Goal: Information Seeking & Learning: Learn about a topic

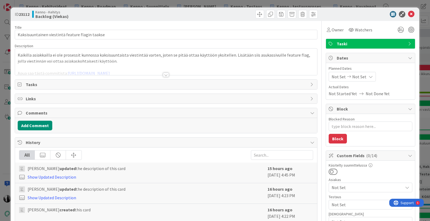
click at [166, 75] on div at bounding box center [166, 75] width 6 height 4
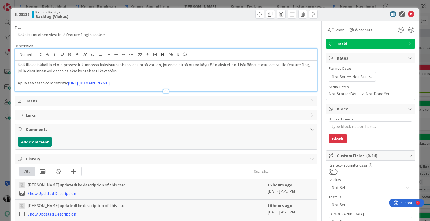
click at [366, 14] on div at bounding box center [367, 14] width 95 height 6
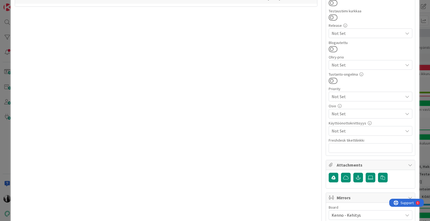
scroll to position [235, 0]
click at [389, 95] on span "Not Set" at bounding box center [365, 95] width 69 height 7
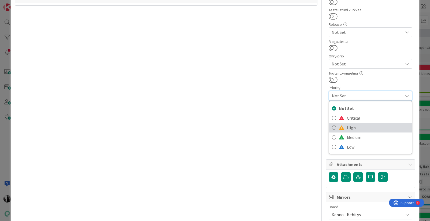
click at [367, 129] on span "High" at bounding box center [378, 127] width 62 height 8
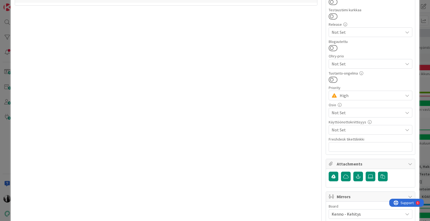
click at [371, 111] on span "Not Set" at bounding box center [366, 112] width 71 height 6
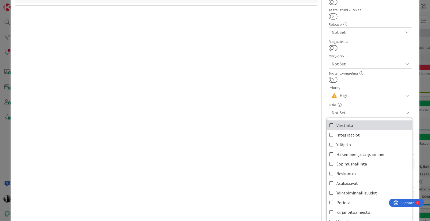
click at [361, 127] on link "Viestintä" at bounding box center [368, 125] width 85 height 10
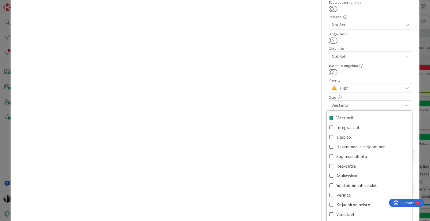
scroll to position [244, 0]
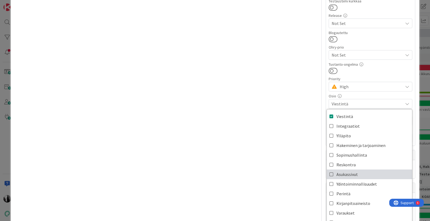
click at [353, 173] on span "Asukassivut" at bounding box center [346, 174] width 21 height 8
type textarea "x"
click at [284, 164] on div "Title 47 / 128 Kaksisuuntainen viestintä feature flagin taakse Description Kaik…" at bounding box center [166, 44] width 302 height 535
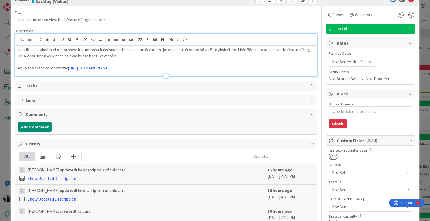
scroll to position [0, 0]
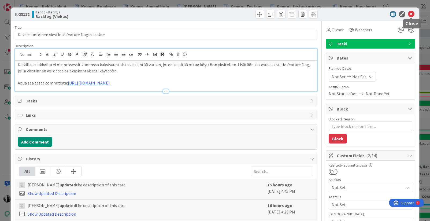
click at [411, 13] on icon at bounding box center [411, 14] width 6 height 6
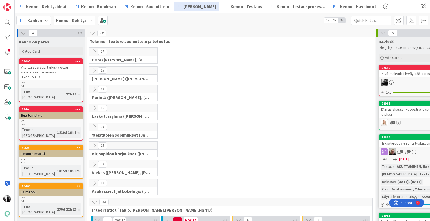
click at [95, 164] on icon at bounding box center [94, 164] width 6 height 6
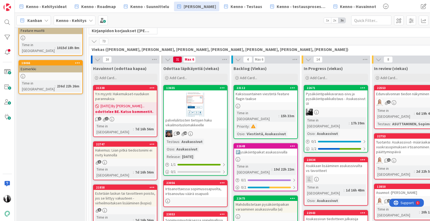
scroll to position [123, 0]
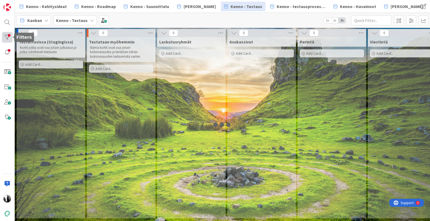
click at [7, 37] on div at bounding box center [7, 37] width 11 height 11
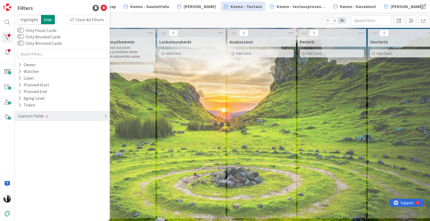
click at [37, 115] on div "Custom Fields" at bounding box center [30, 115] width 27 height 7
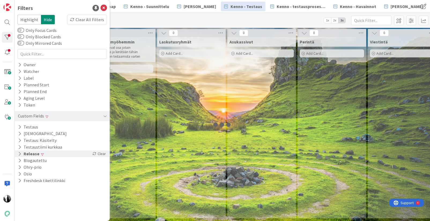
click at [30, 153] on button "Release" at bounding box center [28, 153] width 22 height 7
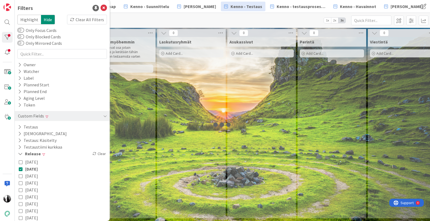
click at [21, 168] on icon at bounding box center [21, 169] width 4 height 4
click at [21, 160] on icon at bounding box center [21, 162] width 4 height 4
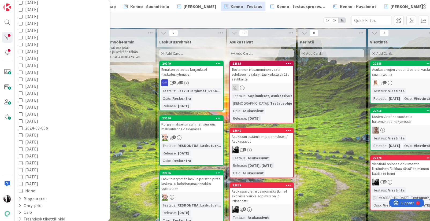
scroll to position [297, 0]
click at [31, 205] on button "Osio" at bounding box center [24, 206] width 15 height 7
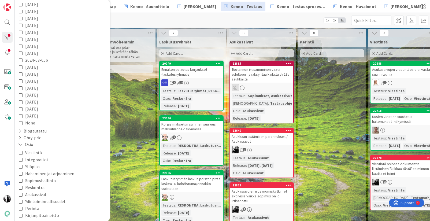
scroll to position [397, 0]
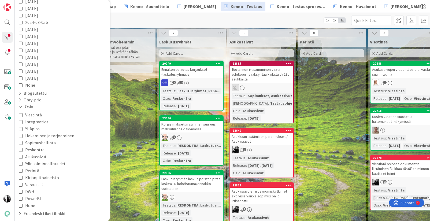
click at [20, 114] on icon at bounding box center [21, 115] width 4 height 4
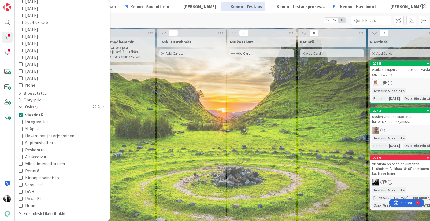
click at [21, 120] on icon at bounding box center [21, 122] width 4 height 4
click at [21, 156] on icon at bounding box center [21, 157] width 4 height 4
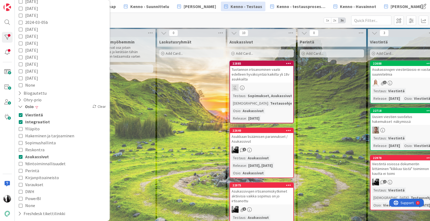
click at [20, 183] on icon at bounding box center [21, 184] width 4 height 4
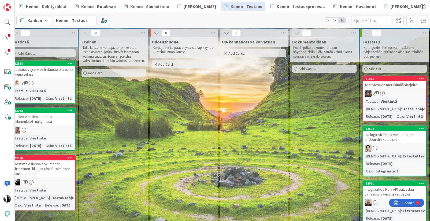
scroll to position [0, 388]
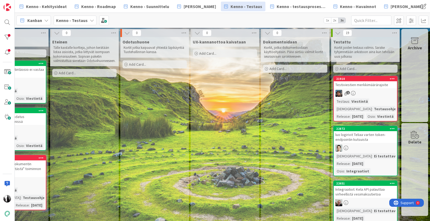
click at [368, 85] on div "Testiviestien merkkimäärärajoite" at bounding box center [364, 84] width 63 height 7
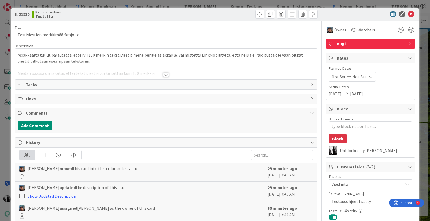
click at [165, 74] on div at bounding box center [166, 75] width 6 height 4
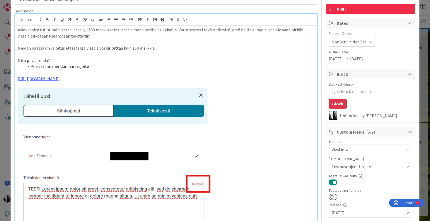
scroll to position [2, 0]
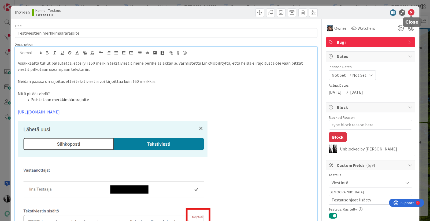
click at [412, 12] on icon at bounding box center [411, 12] width 6 height 6
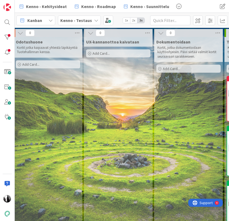
scroll to position [0, 588]
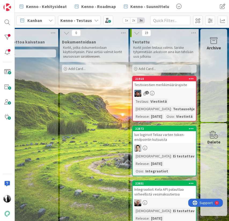
click at [168, 85] on div "Testiviestien merkkimäärärajoite" at bounding box center [164, 84] width 63 height 7
click at [167, 84] on div "Testiviestien merkkimäärärajoite" at bounding box center [164, 84] width 63 height 7
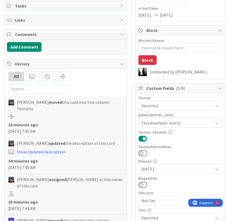
scroll to position [74, 0]
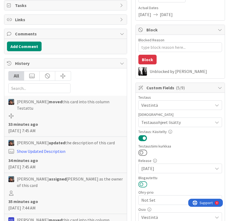
click at [144, 184] on button at bounding box center [142, 183] width 9 height 7
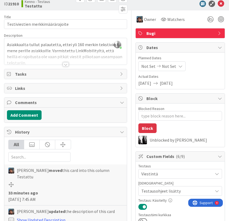
scroll to position [0, 0]
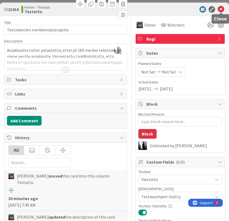
click at [220, 8] on icon at bounding box center [220, 9] width 6 height 6
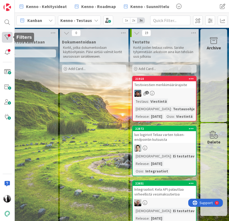
click at [5, 35] on div at bounding box center [7, 37] width 11 height 11
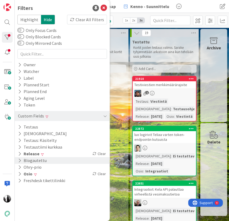
click at [42, 159] on button "Blogautettu" at bounding box center [32, 160] width 30 height 7
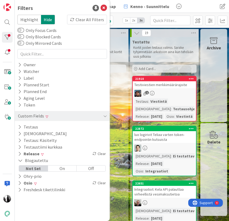
click at [87, 167] on div "Off" at bounding box center [91, 168] width 29 height 6
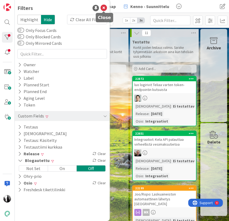
click at [104, 6] on icon at bounding box center [103, 8] width 6 height 6
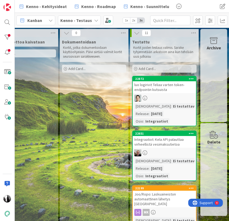
click at [155, 89] on div "luo logirivit Teliaa varten token-endpointin kutsuista" at bounding box center [164, 87] width 63 height 12
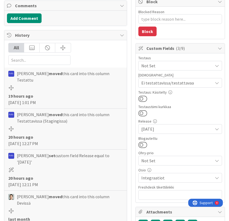
scroll to position [103, 0]
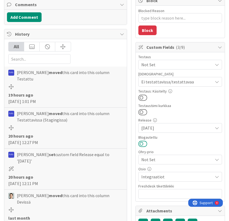
click at [144, 143] on button at bounding box center [142, 143] width 9 height 7
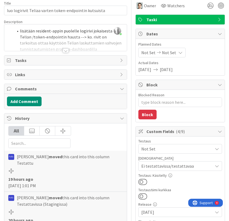
scroll to position [0, 0]
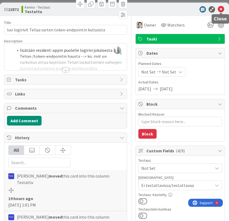
click at [221, 8] on icon at bounding box center [220, 9] width 6 height 6
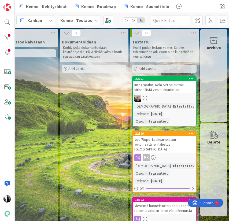
click at [167, 89] on div "Integraatiot: Kela API palauttaa virheellistä vesimaksutietoa" at bounding box center [164, 87] width 63 height 12
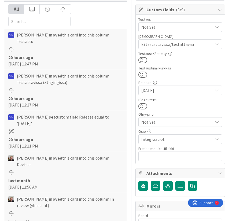
scroll to position [143, 0]
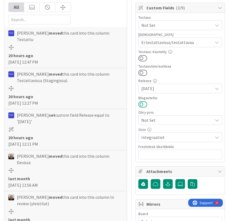
click at [145, 104] on button at bounding box center [142, 104] width 9 height 7
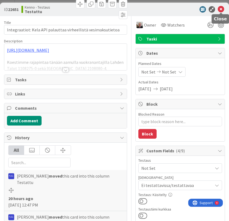
click at [222, 6] on div "ID 22651 Kenno - Testaus Testattu" at bounding box center [114, 9] width 229 height 13
click at [221, 7] on icon at bounding box center [220, 9] width 6 height 6
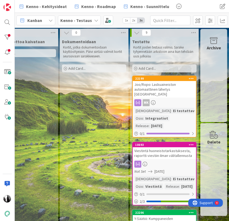
scroll to position [0, 588]
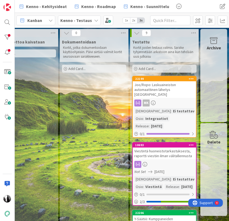
click at [168, 86] on div "Joo/Ropo: Laskuaineiston automaattinen lähetys Ropolle" at bounding box center [164, 89] width 63 height 17
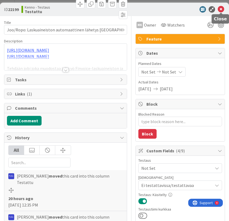
click at [221, 8] on icon at bounding box center [220, 9] width 6 height 6
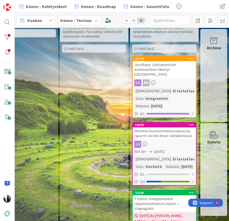
click at [168, 69] on div "Joo/Ropo: Laskuaineiston automaattinen lähetys Ropolle" at bounding box center [164, 69] width 63 height 17
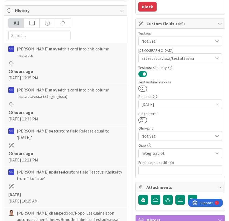
scroll to position [131, 0]
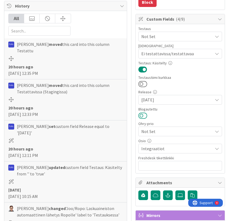
click at [145, 116] on button at bounding box center [142, 115] width 9 height 7
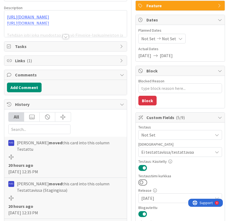
scroll to position [0, 0]
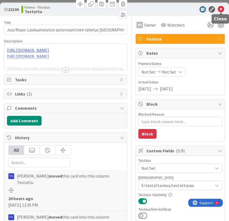
click at [222, 9] on icon at bounding box center [220, 9] width 6 height 6
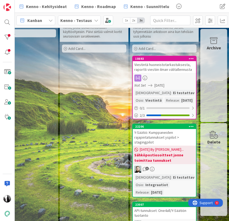
click at [170, 69] on div "Viestintä huoneistotarkastuksesta, raportti viestiin ilman välitallennusta" at bounding box center [164, 67] width 63 height 12
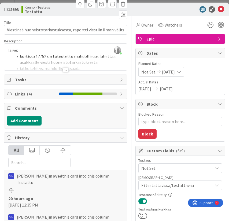
click at [65, 69] on div at bounding box center [66, 70] width 6 height 4
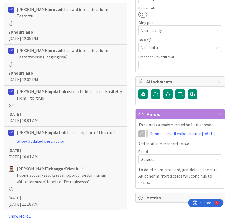
scroll to position [234, 0]
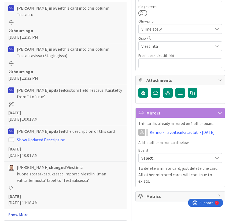
click at [20, 211] on link "Show More..." at bounding box center [65, 214] width 114 height 6
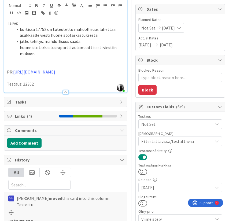
scroll to position [0, 0]
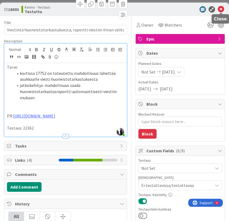
click at [220, 9] on icon at bounding box center [220, 9] width 6 height 6
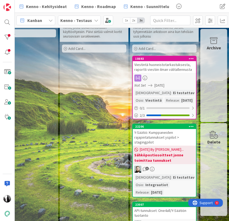
click at [161, 144] on div "Y-Säätiö: Kumppaneiden rajapintatunnukset yspilot > stagingpilot" at bounding box center [164, 137] width 63 height 17
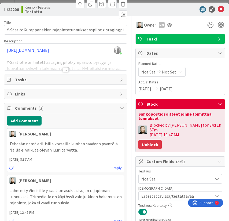
click at [148, 140] on button "Unblock" at bounding box center [149, 145] width 23 height 10
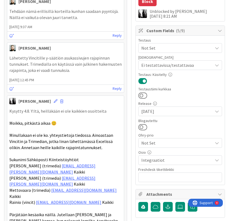
scroll to position [135, 0]
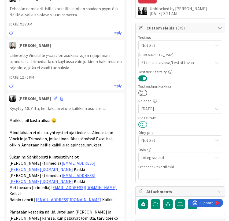
click at [145, 125] on button at bounding box center [142, 124] width 9 height 7
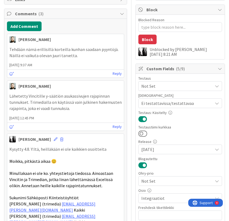
scroll to position [0, 0]
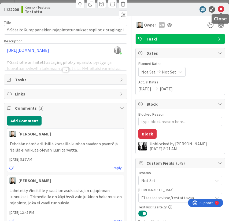
click at [220, 9] on icon at bounding box center [220, 9] width 6 height 6
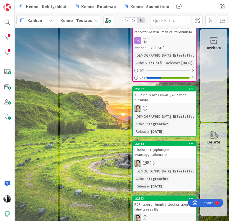
scroll to position [58, 588]
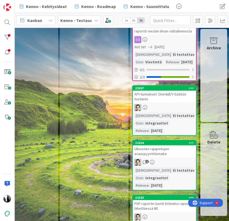
click at [168, 102] on div "API-tunnukset: One4all/Y-Säätiön tuotanto" at bounding box center [164, 97] width 63 height 12
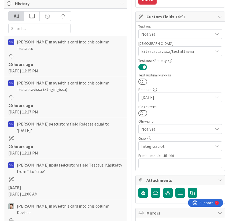
scroll to position [137, 0]
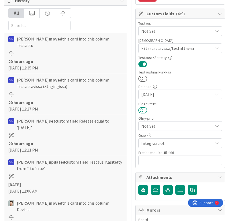
click at [145, 110] on button at bounding box center [142, 110] width 9 height 7
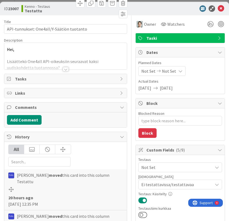
scroll to position [0, 0]
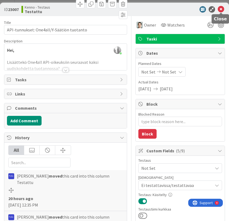
click at [220, 8] on icon at bounding box center [220, 9] width 6 height 6
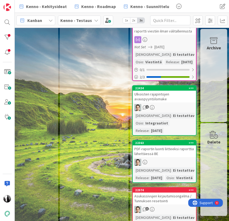
click at [161, 102] on div "Ulkoisten rajapintojen avauspyyntölomake" at bounding box center [164, 97] width 63 height 12
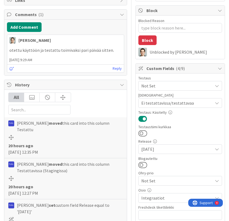
scroll to position [94, 0]
click at [144, 165] on button at bounding box center [142, 164] width 9 height 7
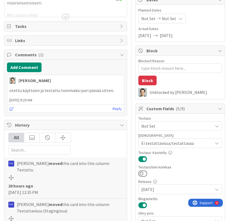
scroll to position [0, 0]
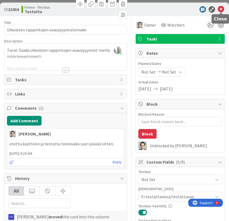
click at [220, 9] on icon at bounding box center [220, 9] width 6 height 6
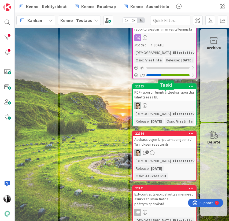
scroll to position [61, 588]
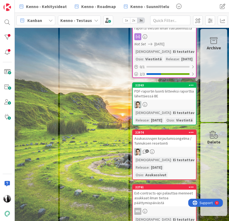
click at [163, 99] on div "PDF-raportin luonti liitteeksi raporttia lähettäessä BE" at bounding box center [164, 94] width 63 height 12
click at [154, 99] on div "PDF-raportin luonti liitteeksi raporttia lähettäessä BE" at bounding box center [164, 94] width 63 height 12
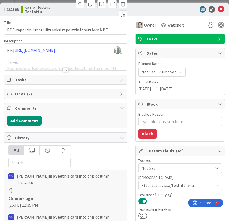
click at [66, 69] on div at bounding box center [66, 70] width 6 height 4
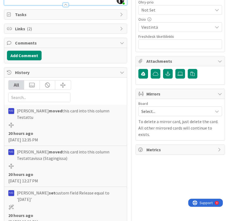
scroll to position [253, 0]
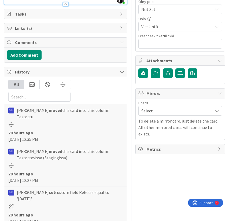
click at [100, 29] on span "Links ( 2 )" at bounding box center [66, 28] width 102 height 6
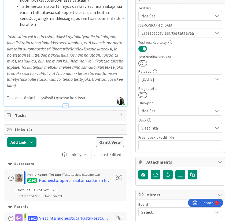
scroll to position [153, 0]
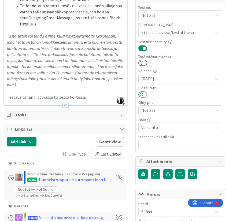
click at [145, 94] on button at bounding box center [142, 94] width 9 height 7
click at [86, 179] on div "Huoneistoraportin automaattinen liittäminen backendissä - UI muutokset" at bounding box center [75, 179] width 72 height 6
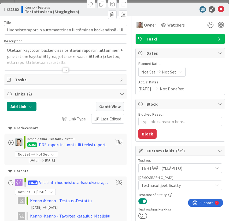
click at [65, 69] on div at bounding box center [66, 70] width 6 height 4
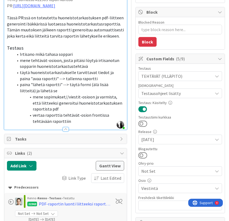
scroll to position [91, 0]
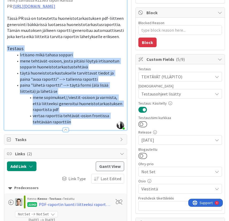
drag, startPoint x: 7, startPoint y: 48, endPoint x: 66, endPoint y: 119, distance: 92.5
click at [66, 119] on div "Otetaan käyttöön backendissä tehtävän raportin liittäminen + päivitetään käyttö…" at bounding box center [65, 51] width 122 height 158
copy div "Testaus Irtisano mikä tahasa soppari mene tehtävät-osioon, josta pitäisi löytyä…"
click at [145, 155] on button at bounding box center [142, 155] width 9 height 7
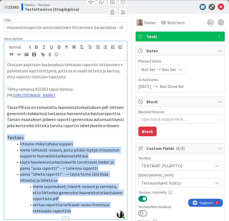
scroll to position [0, 0]
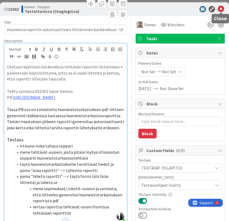
click at [221, 8] on icon at bounding box center [220, 9] width 6 height 6
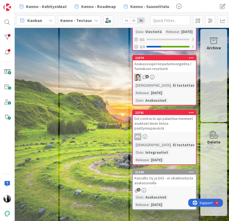
scroll to position [91, 588]
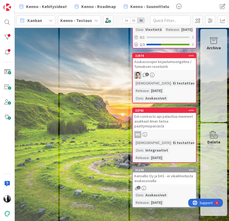
click at [161, 70] on div "Asukassivujen kirjautumisongelma / Tunnuksen resetointi" at bounding box center [164, 64] width 63 height 12
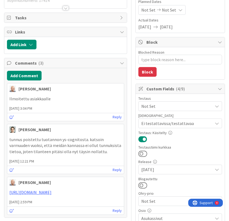
scroll to position [66, 0]
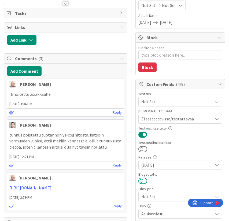
click at [145, 181] on button at bounding box center [142, 180] width 9 height 7
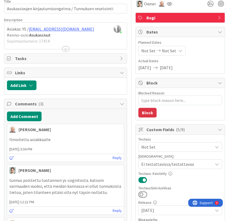
scroll to position [0, 0]
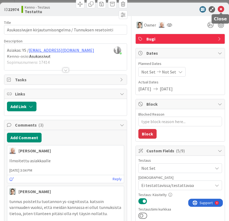
click at [219, 9] on icon at bounding box center [220, 9] width 6 height 6
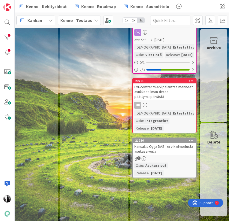
scroll to position [64, 588]
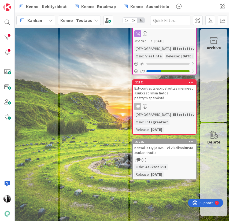
click at [153, 99] on div "Ext-contracts-api palauttaa menneet asukkaat ilman tietoa päättymispäivästä" at bounding box center [164, 93] width 63 height 17
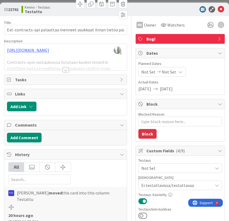
click at [65, 69] on div at bounding box center [66, 70] width 6 height 4
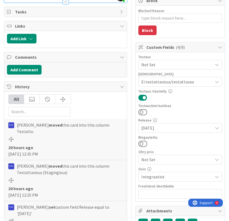
scroll to position [112, 0]
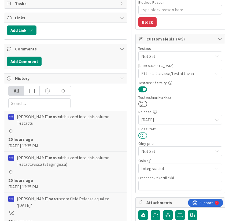
click at [144, 134] on button at bounding box center [142, 135] width 9 height 7
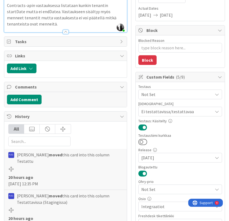
scroll to position [0, 0]
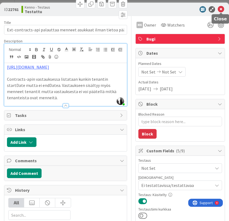
click at [223, 8] on icon at bounding box center [220, 9] width 6 height 6
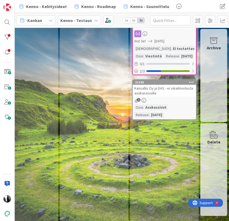
click at [174, 96] on div "Kansallis Oy ja DAS - ei vikailmoitusta asukassivuilla" at bounding box center [164, 91] width 63 height 12
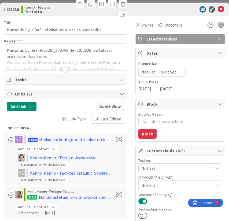
click at [65, 69] on div at bounding box center [66, 70] width 6 height 4
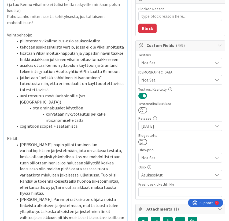
scroll to position [110, 0]
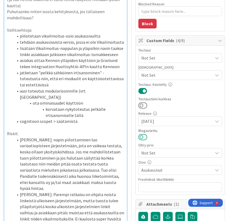
click at [145, 137] on button at bounding box center [142, 136] width 9 height 7
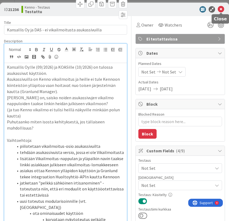
click at [221, 9] on icon at bounding box center [220, 9] width 6 height 6
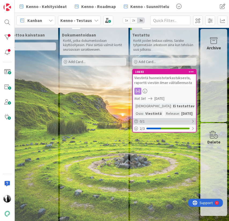
scroll to position [0, 588]
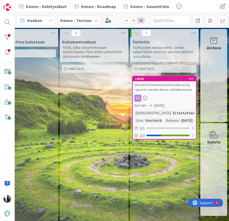
click at [175, 86] on div "Viestintä huoneistotarkastuksesta, raportti viestiin ilman välitallennusta" at bounding box center [164, 87] width 63 height 12
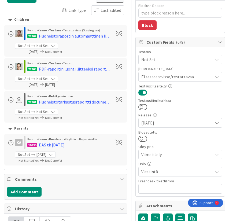
scroll to position [115, 0]
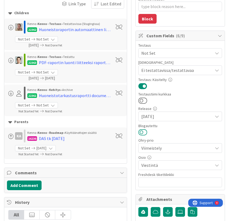
click at [145, 132] on button at bounding box center [142, 132] width 9 height 7
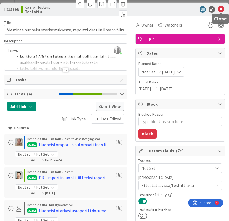
click at [221, 8] on icon at bounding box center [220, 9] width 6 height 6
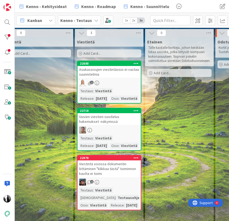
scroll to position [0, 292]
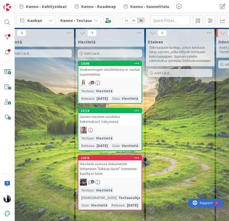
click at [123, 71] on div "Asukassivujen viestintäosio ei vastaa suunnitelmia" at bounding box center [109, 72] width 63 height 12
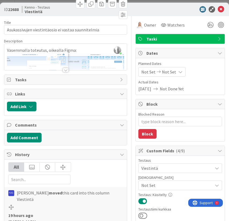
click at [65, 70] on div at bounding box center [66, 70] width 6 height 4
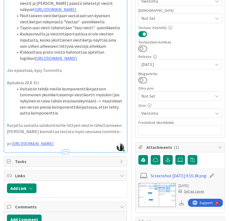
scroll to position [165, 0]
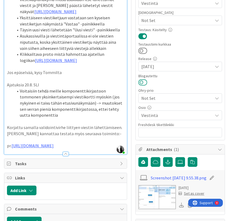
click at [145, 82] on button at bounding box center [142, 82] width 9 height 7
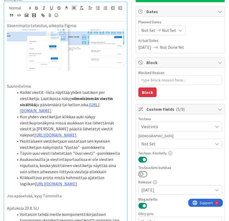
scroll to position [0, 0]
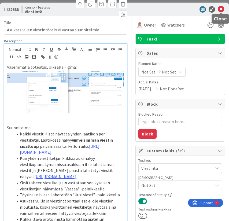
click at [221, 9] on icon at bounding box center [220, 9] width 6 height 6
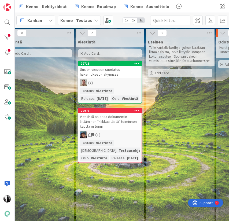
click at [108, 72] on div "Uusien viestien suodatus hakemukset -näkymissä" at bounding box center [109, 72] width 63 height 12
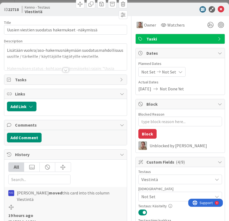
click at [65, 69] on div at bounding box center [66, 70] width 6 height 4
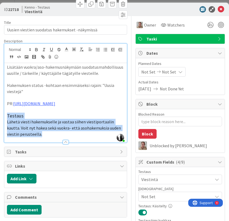
drag, startPoint x: 7, startPoint y: 116, endPoint x: 30, endPoint y: 133, distance: 28.1
click at [30, 133] on div "Lisätään vuokra/aso-hakemusnäkymään suodatusmahdollisuus uusille / tärkeille / …" at bounding box center [65, 102] width 122 height 79
copy div "Testaus Lähetä viesti hakemukselle ja vastaa siihen viestiportaalin kautta. Voi…"
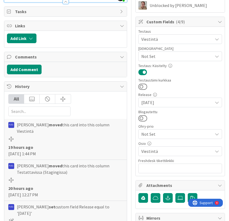
scroll to position [144, 0]
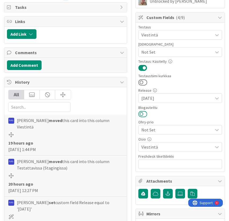
click at [145, 114] on button at bounding box center [142, 113] width 9 height 7
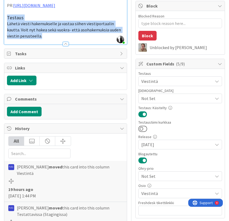
scroll to position [0, 0]
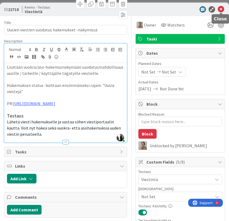
click at [222, 8] on icon at bounding box center [220, 9] width 6 height 6
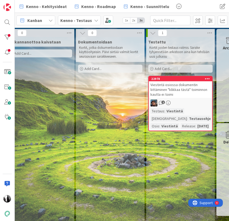
scroll to position [0, 588]
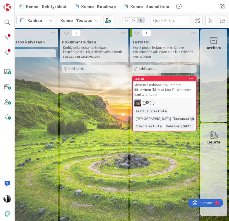
click at [162, 86] on div "Viestintä osiossa dokumentin liittäminen "klikkaa tästä" toiminnon kautta ei to…" at bounding box center [164, 89] width 63 height 17
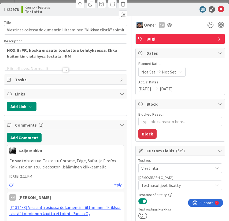
click at [65, 68] on div at bounding box center [66, 70] width 6 height 4
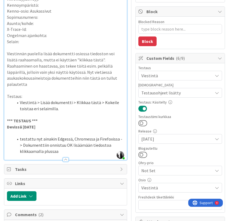
scroll to position [93, 0]
click at [145, 153] on button at bounding box center [142, 154] width 9 height 7
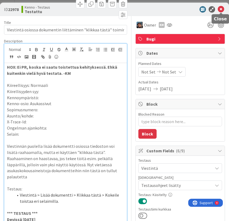
click at [221, 8] on icon at bounding box center [220, 9] width 6 height 6
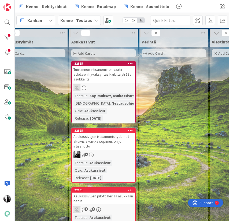
scroll to position [0, 157]
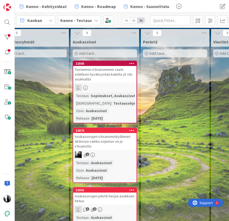
click at [105, 74] on div "Tuotannon irtisanominen vaatii edelleen hyväksyntää kaikilta yli 18v asukkailta" at bounding box center [104, 74] width 63 height 17
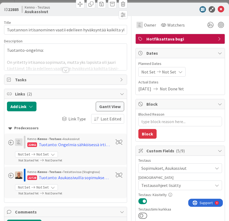
click at [66, 70] on div at bounding box center [66, 70] width 6 height 4
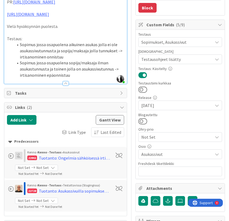
scroll to position [126, 0]
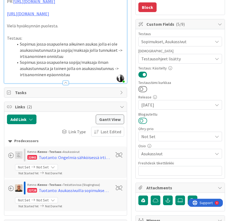
click at [145, 120] on button at bounding box center [142, 120] width 9 height 7
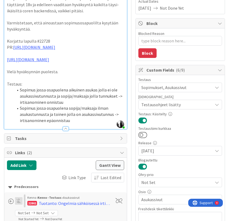
scroll to position [0, 0]
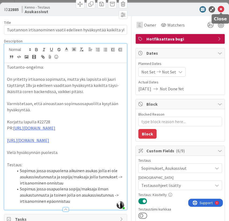
click at [221, 9] on icon at bounding box center [220, 9] width 6 height 6
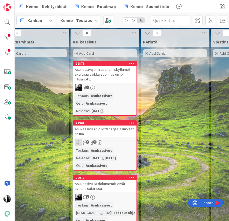
click at [104, 78] on div "Asukassivujen irtisanomiskytkimet aktiivisia vaikka sopimus on jo irtisanottu" at bounding box center [104, 74] width 63 height 17
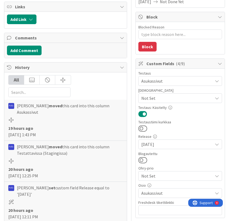
scroll to position [88, 0]
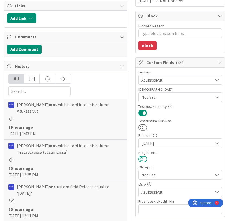
click at [145, 159] on button at bounding box center [142, 158] width 9 height 7
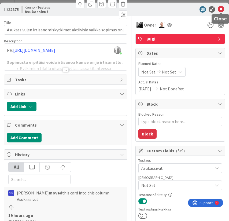
click at [221, 9] on icon at bounding box center [220, 9] width 6 height 6
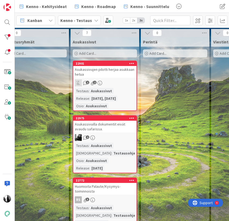
click at [111, 74] on div "Asukassivujen pilotti herjaa asukkaan hetua" at bounding box center [104, 72] width 63 height 12
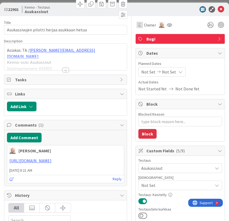
click at [66, 70] on div at bounding box center [66, 70] width 6 height 4
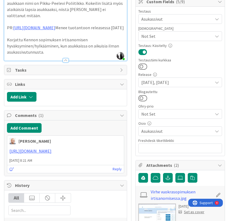
scroll to position [155, 0]
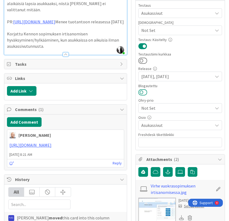
click at [145, 92] on button at bounding box center [142, 92] width 9 height 7
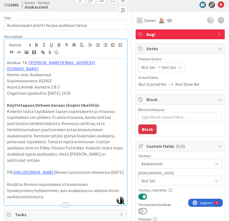
scroll to position [0, 0]
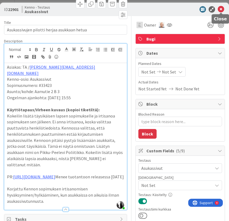
click at [221, 9] on icon at bounding box center [220, 9] width 6 height 6
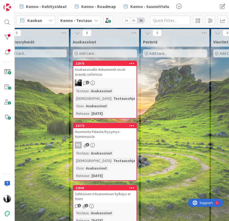
click at [110, 71] on div "Asukassivuilla dokumentit eivät avaudu safarissa." at bounding box center [104, 72] width 63 height 12
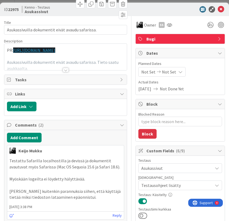
click at [65, 72] on div at bounding box center [66, 70] width 6 height 4
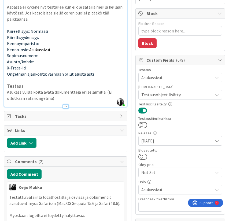
scroll to position [102, 0]
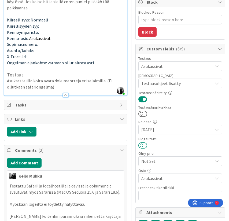
click at [144, 144] on button at bounding box center [142, 145] width 9 height 7
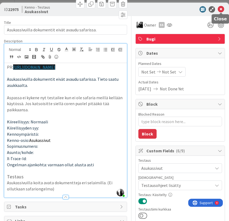
click at [220, 8] on icon at bounding box center [220, 9] width 6 height 6
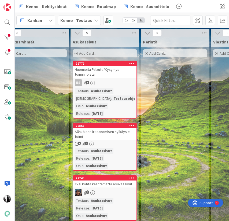
click at [102, 73] on div "Huomioita Palaute/Kysymys-toiminnoista" at bounding box center [104, 72] width 63 height 12
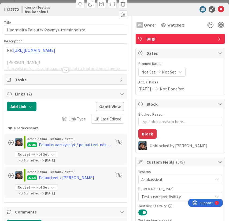
click at [65, 69] on div at bounding box center [66, 70] width 6 height 4
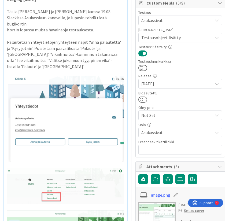
scroll to position [160, 0]
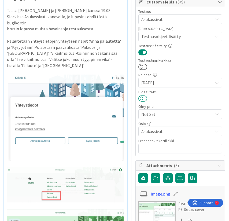
click at [145, 99] on button at bounding box center [142, 98] width 9 height 7
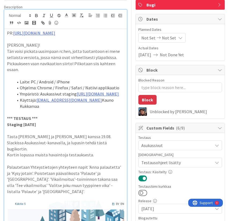
scroll to position [0, 0]
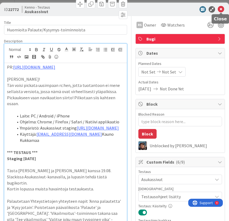
click at [220, 8] on icon at bounding box center [220, 9] width 6 height 6
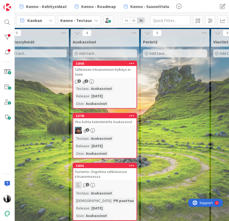
click at [113, 71] on div "Sähköisen irtisanomisen hylkäys ei toimi" at bounding box center [104, 72] width 63 height 12
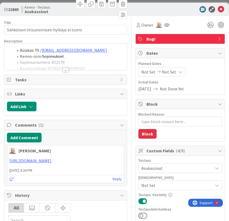
click at [65, 69] on div at bounding box center [66, 70] width 6 height 4
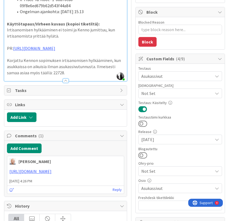
scroll to position [92, 0]
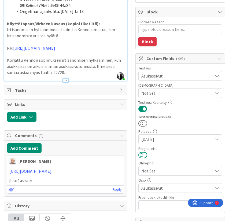
click at [144, 154] on button at bounding box center [142, 154] width 9 height 7
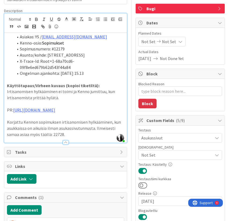
scroll to position [0, 0]
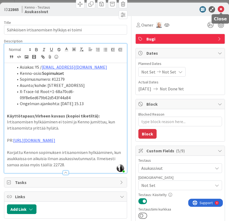
click at [221, 8] on icon at bounding box center [220, 9] width 6 height 6
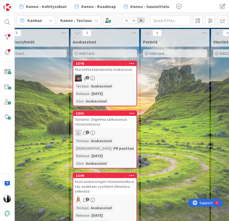
click at [118, 72] on div "Yksi kohta kääntämättä Asukassivut" at bounding box center [104, 69] width 63 height 7
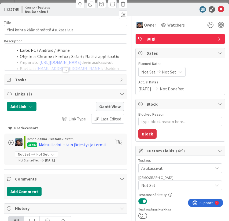
click at [67, 71] on div at bounding box center [66, 70] width 6 height 4
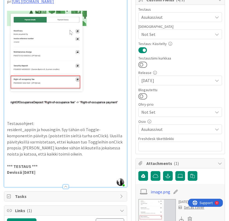
scroll to position [150, 0]
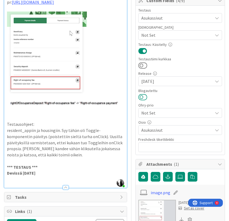
click at [144, 97] on button at bounding box center [142, 96] width 9 height 7
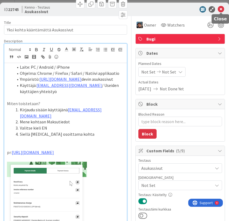
click at [222, 8] on icon at bounding box center [220, 9] width 6 height 6
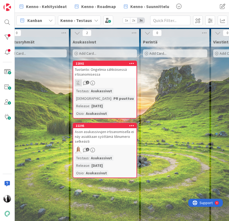
click at [112, 76] on div "Tuotanto: Ongelmia sähköisessä irtisanomisessa" at bounding box center [104, 72] width 63 height 12
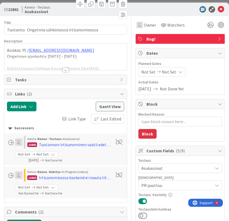
scroll to position [5, 0]
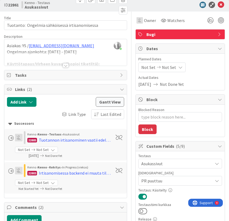
click at [65, 65] on div at bounding box center [66, 65] width 6 height 4
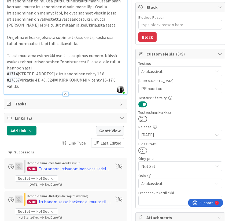
scroll to position [88, 0]
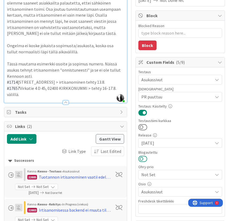
click at [145, 157] on button at bounding box center [142, 158] width 9 height 7
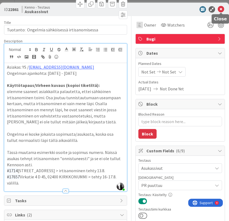
click at [221, 9] on icon at bounding box center [220, 9] width 6 height 6
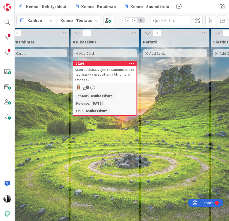
click at [114, 73] on div "Ason asukassivujen irtisanomisella ei näy asiakkaan syöttämä tilinumero selkeäs…" at bounding box center [104, 74] width 63 height 17
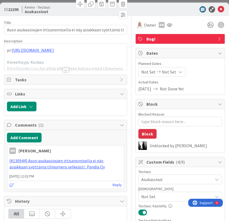
click at [66, 70] on div at bounding box center [66, 70] width 6 height 4
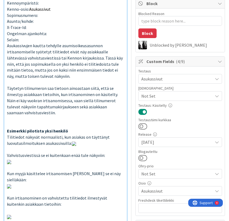
scroll to position [101, 0]
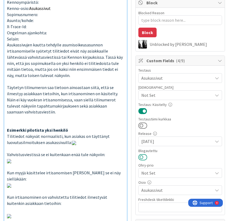
click at [144, 156] on button at bounding box center [142, 156] width 9 height 7
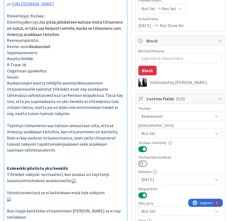
scroll to position [0, 0]
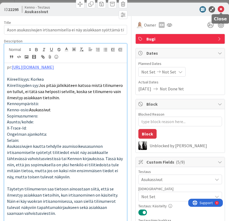
click at [221, 8] on icon at bounding box center [220, 9] width 6 height 6
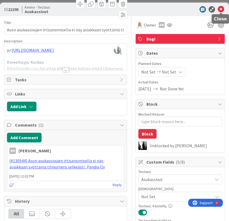
click at [220, 8] on icon at bounding box center [220, 9] width 6 height 6
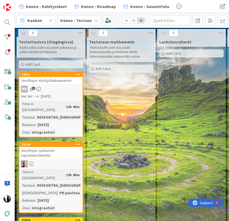
click at [44, 86] on div "MK 1" at bounding box center [50, 88] width 63 height 7
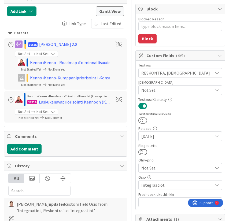
scroll to position [103, 0]
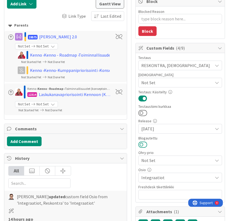
click at [145, 143] on button at bounding box center [142, 144] width 9 height 7
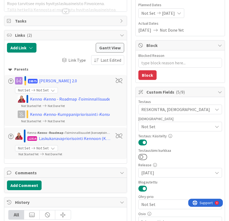
scroll to position [0, 0]
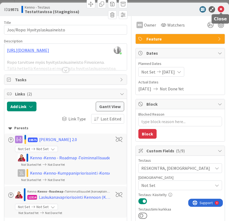
click at [221, 10] on icon at bounding box center [220, 9] width 6 height 6
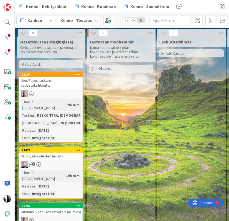
click at [56, 79] on div "Joo/Ropo: Laskurivin vapaatekstikenttä" at bounding box center [50, 83] width 63 height 12
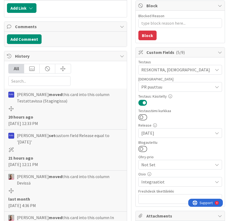
scroll to position [102, 0]
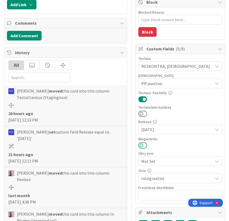
click at [146, 144] on button at bounding box center [142, 145] width 9 height 7
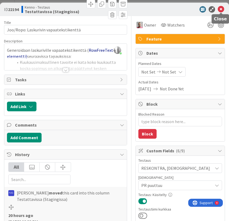
click at [222, 9] on icon at bounding box center [220, 9] width 6 height 6
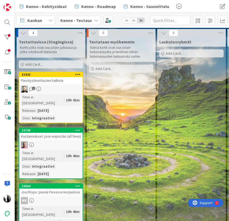
click at [59, 81] on div "Päivitysilmoitusten hallinta" at bounding box center [50, 80] width 63 height 7
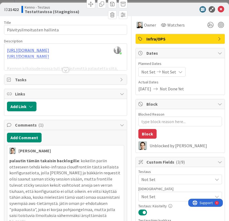
click at [65, 70] on div at bounding box center [66, 70] width 6 height 4
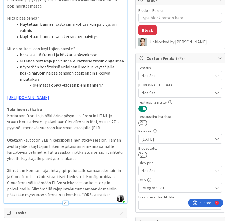
scroll to position [109, 0]
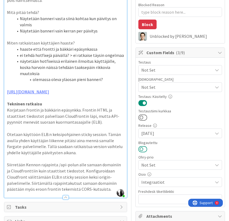
click at [144, 148] on button at bounding box center [142, 148] width 9 height 7
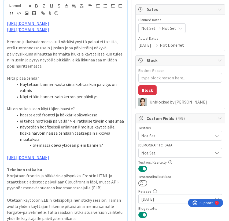
scroll to position [0, 0]
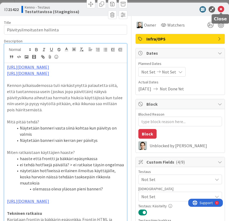
click at [220, 8] on icon at bounding box center [220, 9] width 6 height 6
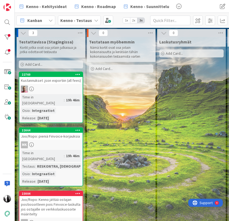
click at [55, 88] on div at bounding box center [50, 88] width 63 height 7
click at [61, 81] on div "Kustannukset .json exportiin (all fees)" at bounding box center [50, 80] width 63 height 7
click at [61, 80] on div "Kustannukset .json exportiin (all fees)" at bounding box center [50, 80] width 63 height 7
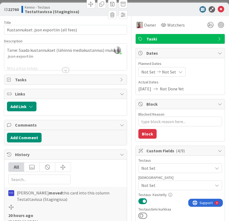
click at [66, 69] on div at bounding box center [66, 70] width 6 height 4
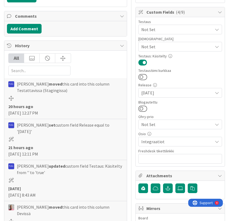
scroll to position [139, 0]
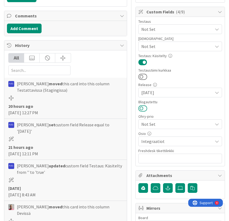
click at [144, 108] on button at bounding box center [142, 108] width 9 height 7
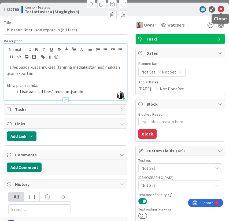
click at [221, 9] on icon at bounding box center [220, 9] width 6 height 6
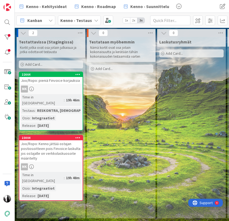
click at [60, 86] on div "MK" at bounding box center [50, 88] width 63 height 7
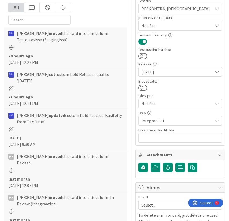
scroll to position [187, 0]
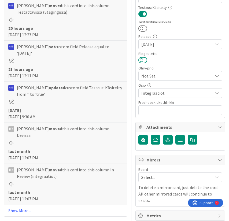
click at [144, 59] on button at bounding box center [142, 60] width 9 height 7
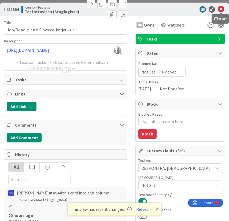
click at [222, 8] on icon at bounding box center [220, 9] width 6 height 6
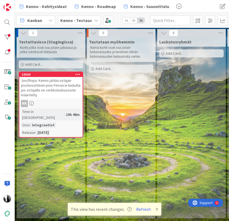
click at [57, 86] on div "Joo/Ropo: Kenno jättää ostajan postiosoitteen pois Finvoice-laskulta jos ostaja…" at bounding box center [50, 87] width 63 height 21
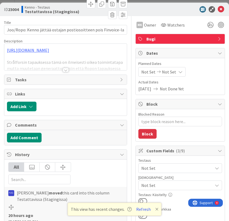
click at [65, 70] on div at bounding box center [66, 70] width 6 height 4
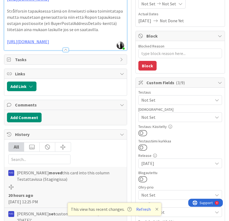
scroll to position [69, 0]
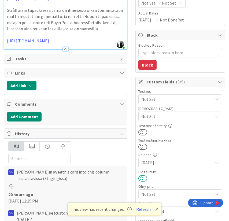
click at [144, 177] on button at bounding box center [142, 178] width 9 height 7
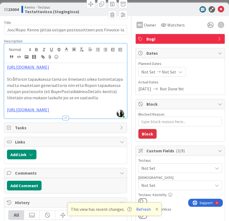
type textarea "x"
click at [174, 9] on div at bounding box center [177, 9] width 95 height 6
click at [220, 9] on icon at bounding box center [220, 9] width 6 height 6
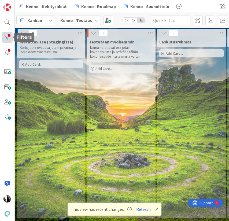
click at [7, 38] on div at bounding box center [7, 37] width 11 height 11
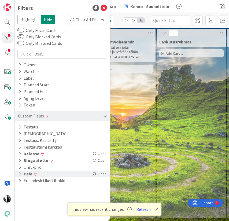
click at [37, 173] on div "Osio Clear" at bounding box center [62, 173] width 95 height 7
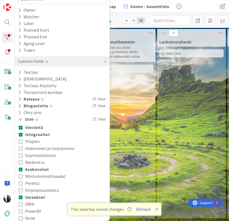
scroll to position [67, 0]
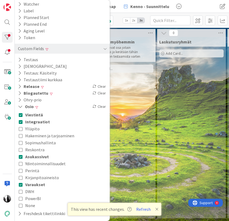
click at [21, 183] on icon at bounding box center [21, 184] width 4 height 4
click at [21, 155] on icon at bounding box center [21, 157] width 4 height 4
click at [21, 121] on icon at bounding box center [21, 122] width 4 height 4
click at [21, 114] on icon at bounding box center [21, 115] width 4 height 4
click at [21, 204] on icon at bounding box center [21, 205] width 4 height 4
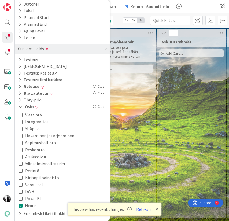
click at [141, 133] on div "Testataan myöhemmin Nämä kortit ovat osa jotain kokonaisuutta ja kerätään tähän…" at bounding box center [121, 127] width 69 height 181
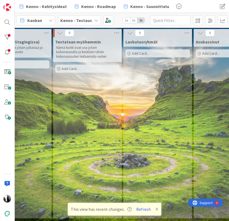
scroll to position [0, 20]
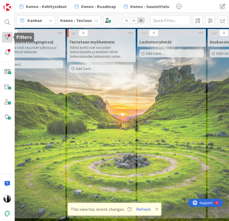
click at [8, 39] on div at bounding box center [7, 37] width 11 height 11
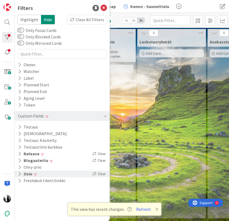
click at [40, 175] on div "Osio Clear" at bounding box center [62, 173] width 95 height 7
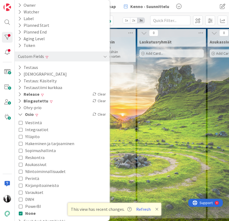
scroll to position [67, 0]
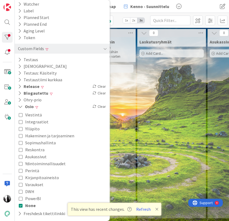
click at [21, 204] on icon at bounding box center [21, 205] width 4 height 4
click at [20, 113] on icon at bounding box center [21, 115] width 4 height 4
click at [21, 121] on icon at bounding box center [21, 122] width 4 height 4
click at [20, 155] on icon at bounding box center [21, 157] width 4 height 4
click at [20, 170] on icon at bounding box center [21, 170] width 4 height 4
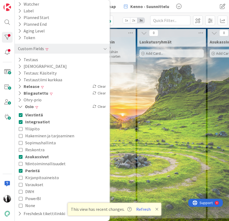
click at [21, 183] on icon at bounding box center [21, 184] width 4 height 4
click at [139, 150] on div "Laskutusryhmät Add Card..." at bounding box center [171, 127] width 69 height 181
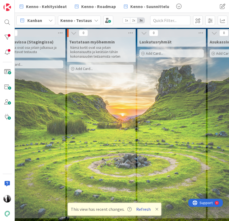
click at [145, 210] on button "Refresh" at bounding box center [143, 208] width 18 height 7
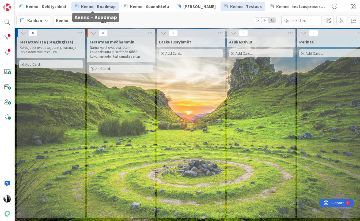
click at [98, 6] on span "Kenno - Roadmap" at bounding box center [98, 6] width 35 height 6
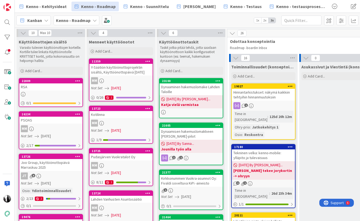
click at [197, 91] on div "Dynaaminen hakemuslomake Lahden Taloille" at bounding box center [191, 89] width 63 height 12
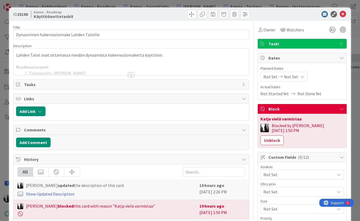
click at [131, 75] on div at bounding box center [131, 75] width 6 height 4
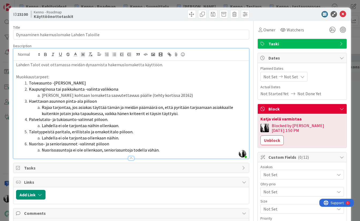
drag, startPoint x: 15, startPoint y: 76, endPoint x: 162, endPoint y: 151, distance: 165.4
click at [162, 151] on div "Lahden Talot ovat ottamassa meidän dynaamista hakemuslomaketta käyttöön. Muokka…" at bounding box center [131, 110] width 236 height 98
copy div "Muokkaustarpeet: Toiveasunto -valikko piiloon Kaupunginosa tai paikkakunta -val…"
